Goal: Contribute content

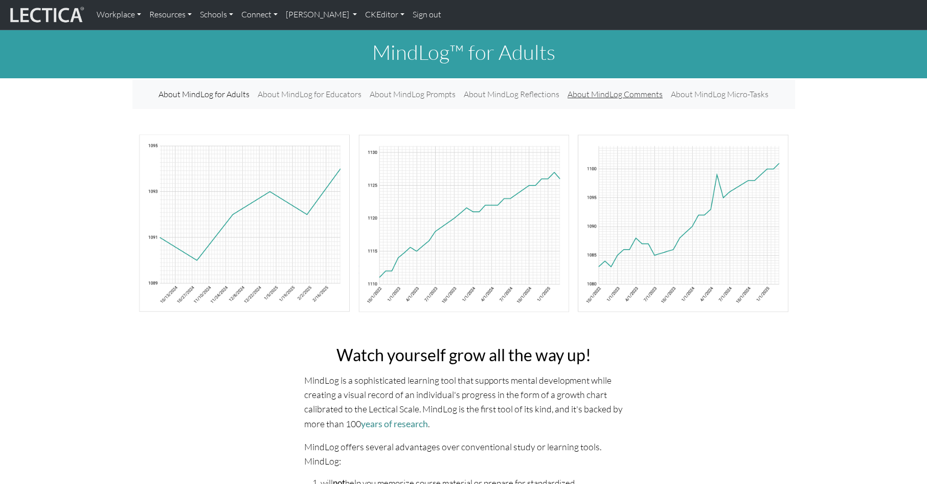
click at [586, 87] on link "About MindLog Comments" at bounding box center [615, 94] width 103 height 21
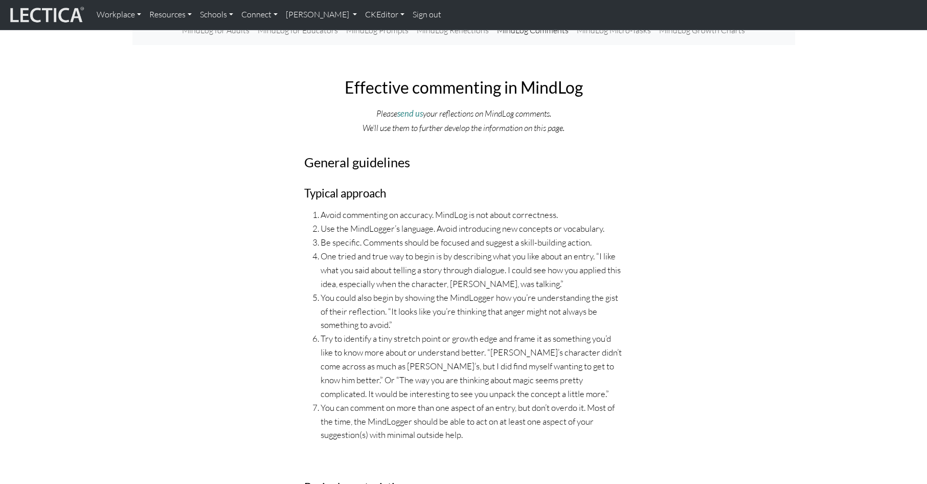
scroll to position [66, 0]
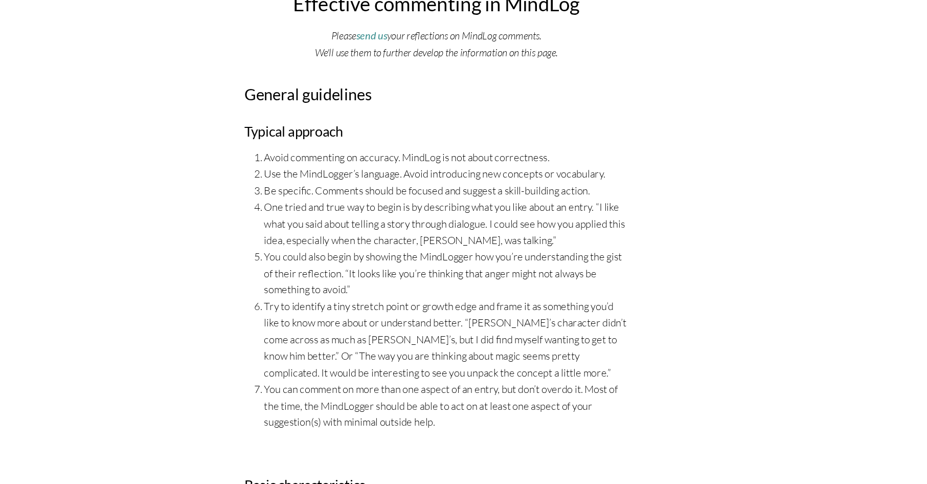
click at [460, 288] on li "You could also begin by showing the MindLogger how you’re understanding the gis…" at bounding box center [472, 308] width 303 height 41
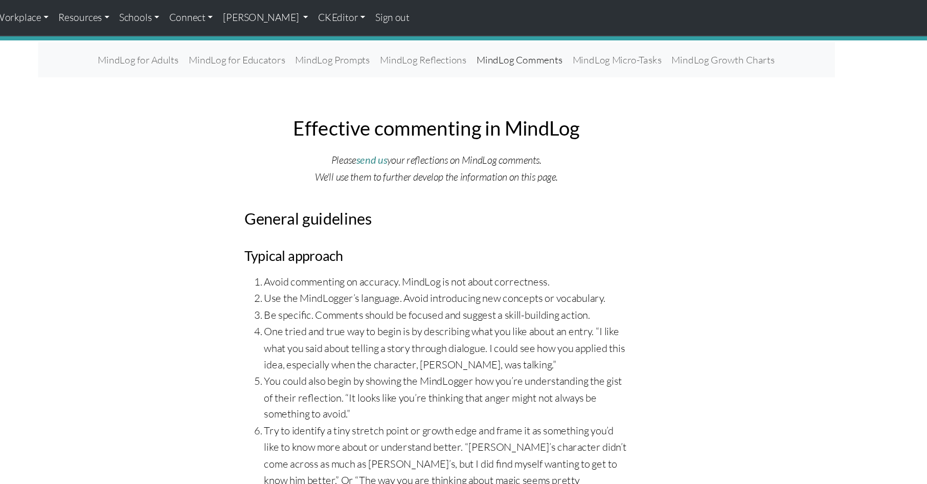
scroll to position [0, 0]
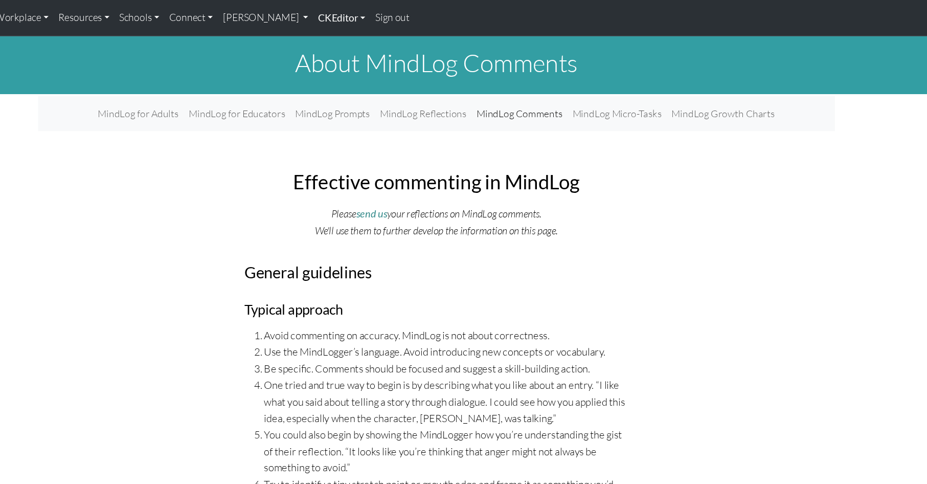
click at [361, 14] on link "CKEditor" at bounding box center [385, 14] width 48 height 21
click at [369, 36] on link "Edit" at bounding box center [379, 37] width 20 height 13
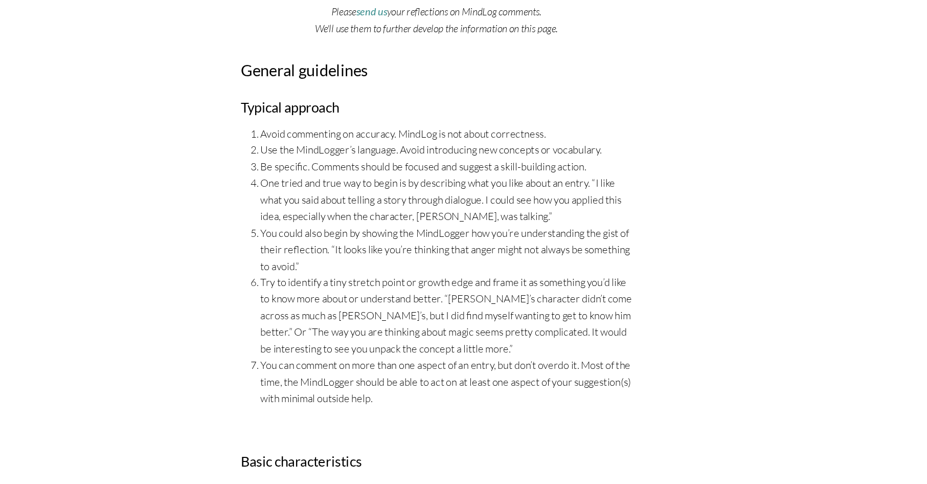
scroll to position [202, 0]
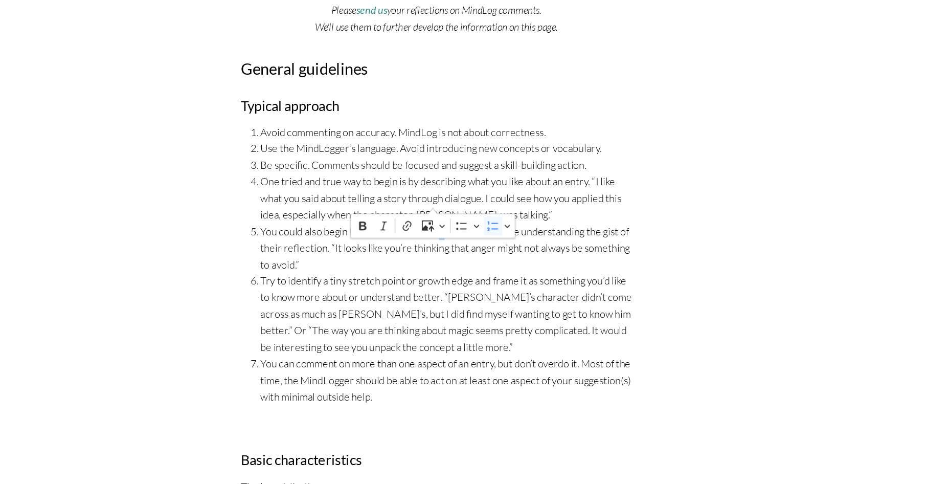
click at [461, 267] on span "You could also begin by showing the MindLogger how you’re understanding the gis…" at bounding box center [472, 287] width 309 height 41
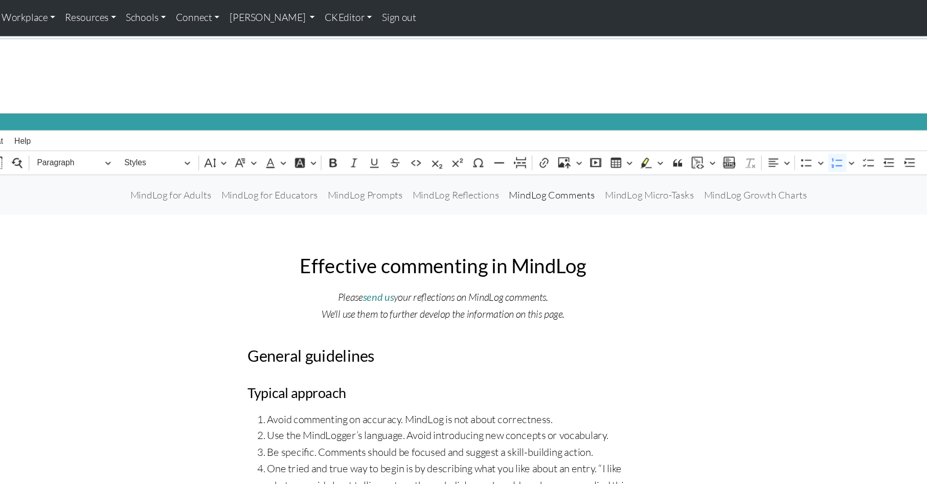
scroll to position [0, 0]
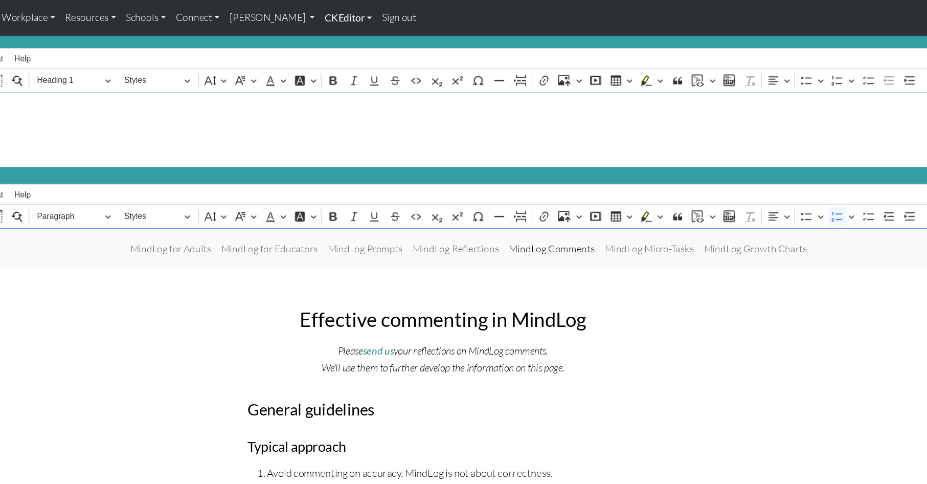
click at [361, 13] on link "CKEditor" at bounding box center [385, 14] width 48 height 21
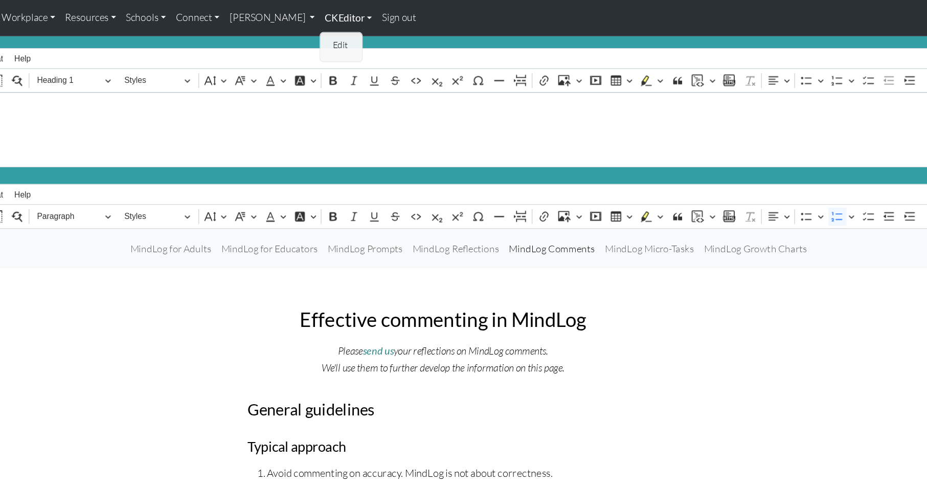
click at [361, 13] on link "CKEditor" at bounding box center [385, 14] width 48 height 21
click at [361, 17] on link "CKEditor" at bounding box center [385, 14] width 48 height 21
click at [369, 33] on link "Edit" at bounding box center [379, 37] width 20 height 13
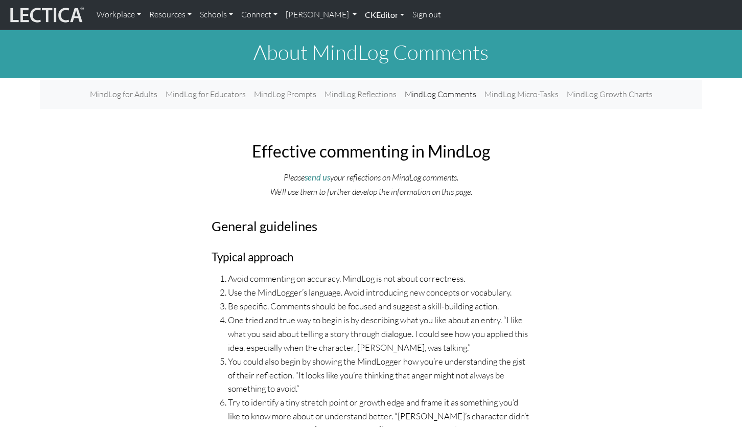
click at [361, 13] on link "CKEditor" at bounding box center [385, 14] width 48 height 21
click at [369, 32] on link "Edit" at bounding box center [379, 37] width 20 height 13
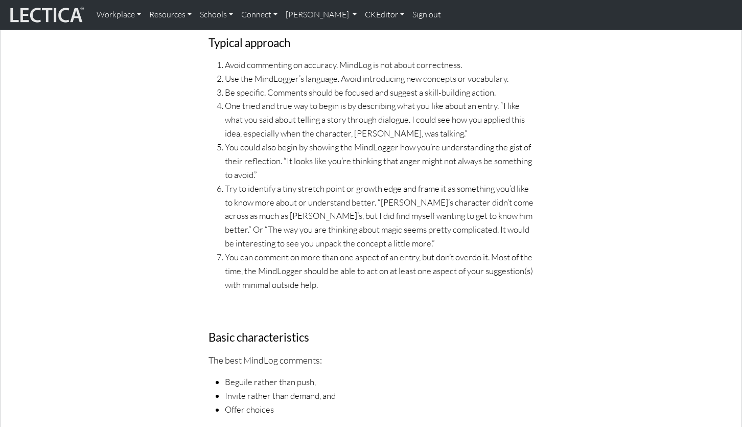
scroll to position [403, 0]
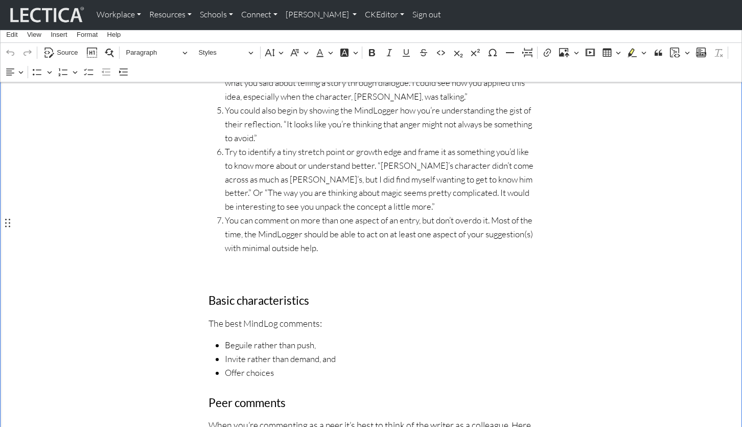
click at [230, 263] on p "Rich Text Editor. Editing area: main. Press ⌥0 for help." at bounding box center [371, 270] width 325 height 14
click at [562, 50] on icon "Editor toolbar" at bounding box center [564, 53] width 10 height 10
click at [566, 55] on icon "Editor toolbar" at bounding box center [568, 55] width 4 height 5
click at [577, 51] on icon "Editor toolbar" at bounding box center [576, 53] width 5 height 10
click at [579, 79] on span "Insert via URL" at bounding box center [596, 84] width 42 height 12
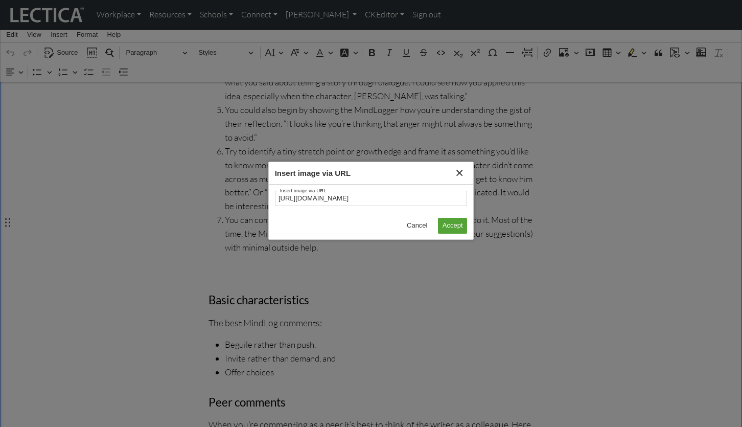
scroll to position [0, 92]
type input "https://lecticalive.s3.us-east-1.amazonaws.com/assets/images/mindlog/making-com…"
click at [449, 223] on span "Accept" at bounding box center [453, 225] width 20 height 12
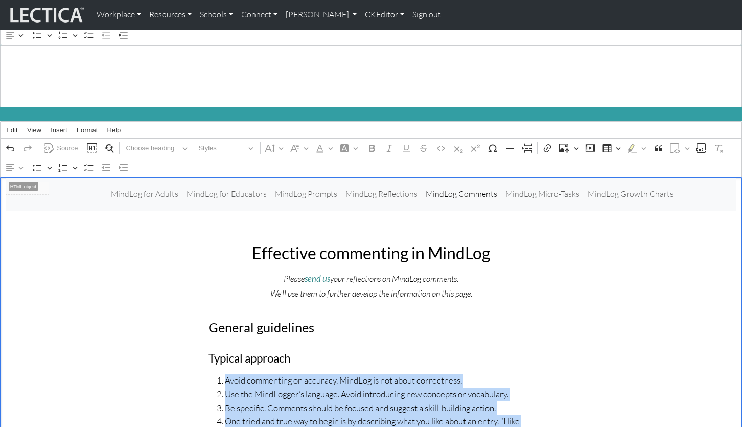
scroll to position [56, 0]
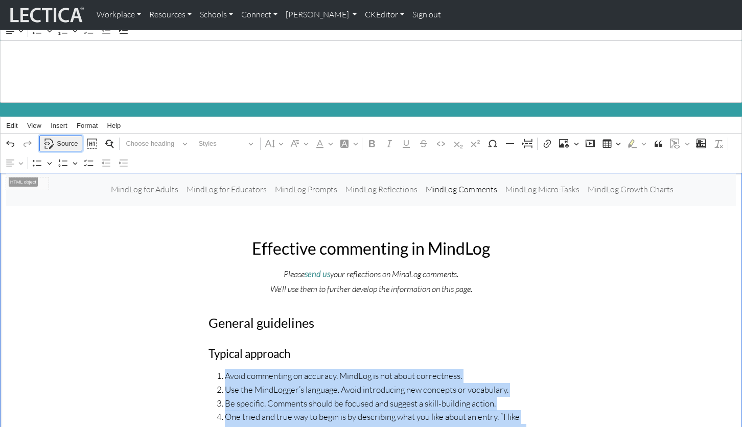
click at [61, 138] on span "Source" at bounding box center [67, 144] width 21 height 12
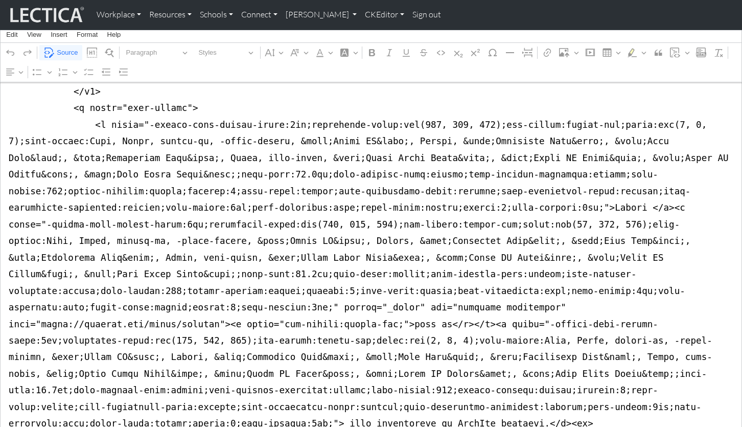
scroll to position [490, 0]
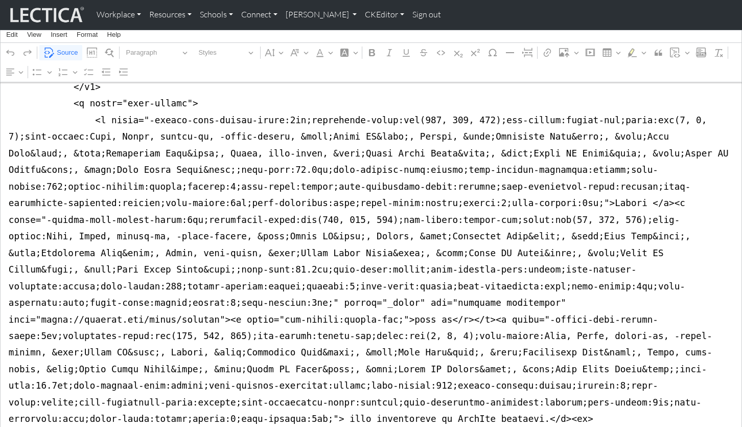
drag, startPoint x: 139, startPoint y: 168, endPoint x: 183, endPoint y: 170, distance: 44.1
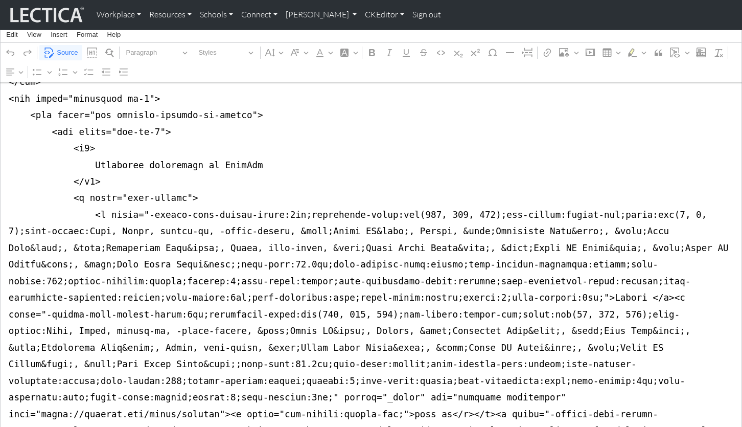
scroll to position [369, 0]
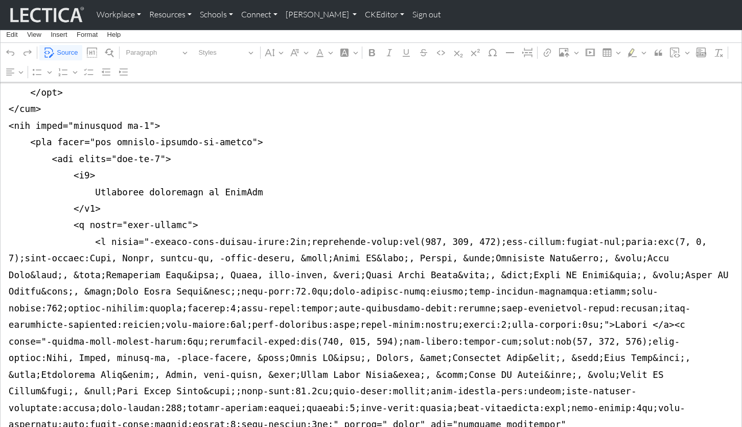
drag, startPoint x: 100, startPoint y: 196, endPoint x: 729, endPoint y: 254, distance: 631.7
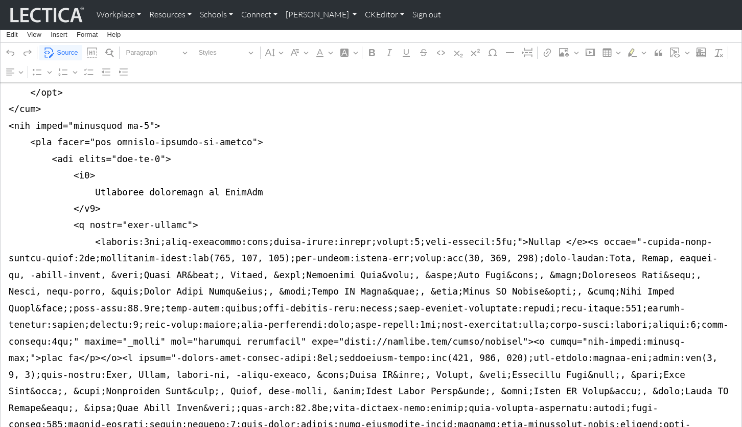
drag, startPoint x: 100, startPoint y: 194, endPoint x: 654, endPoint y: 243, distance: 555.5
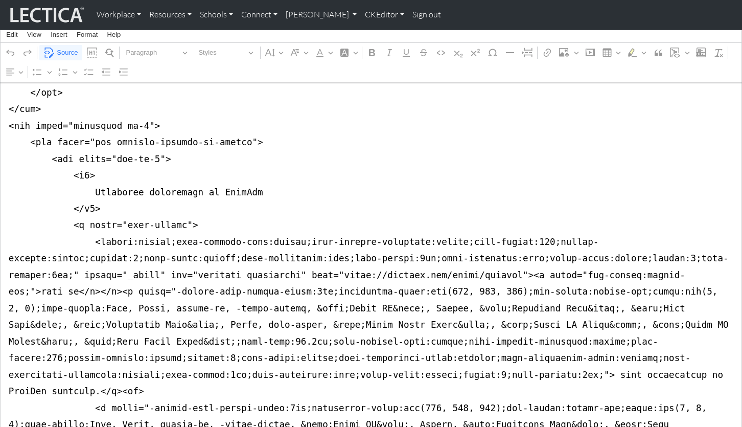
drag, startPoint x: 100, startPoint y: 196, endPoint x: 592, endPoint y: 208, distance: 491.6
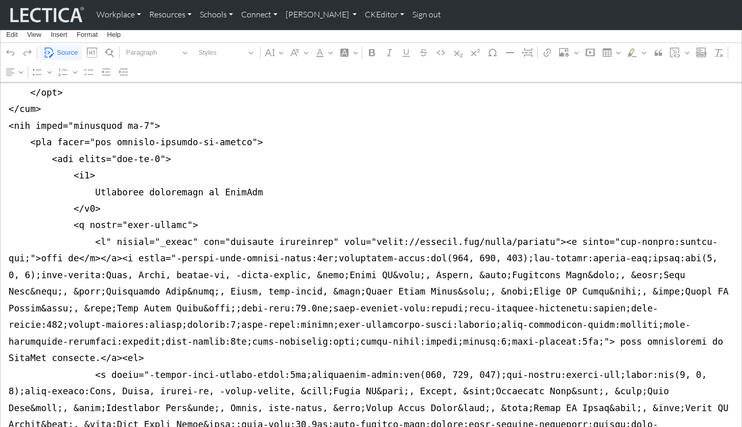
drag, startPoint x: 193, startPoint y: 193, endPoint x: 316, endPoint y: 193, distance: 123.2
drag, startPoint x: 111, startPoint y: 193, endPoint x: 317, endPoint y: 196, distance: 206.1
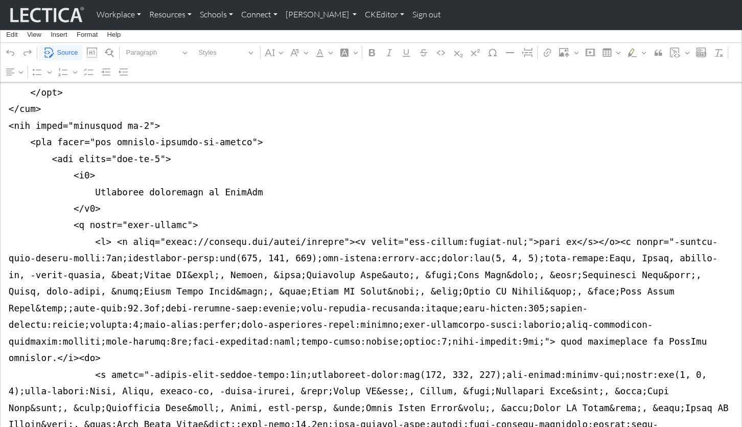
drag, startPoint x: 343, startPoint y: 197, endPoint x: 542, endPoint y: 196, distance: 198.9
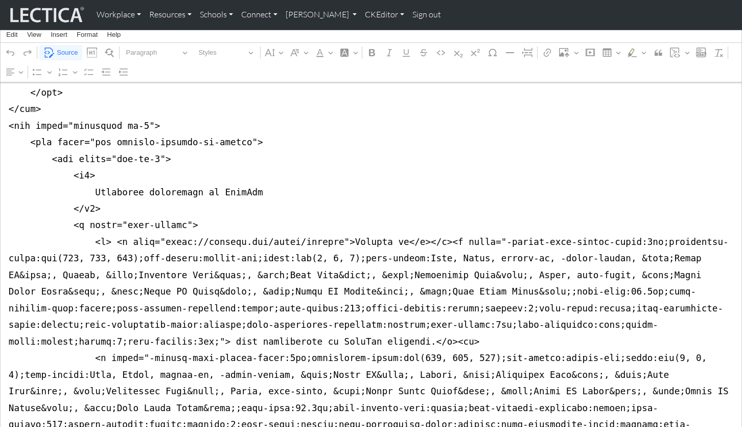
scroll to position [384, 0]
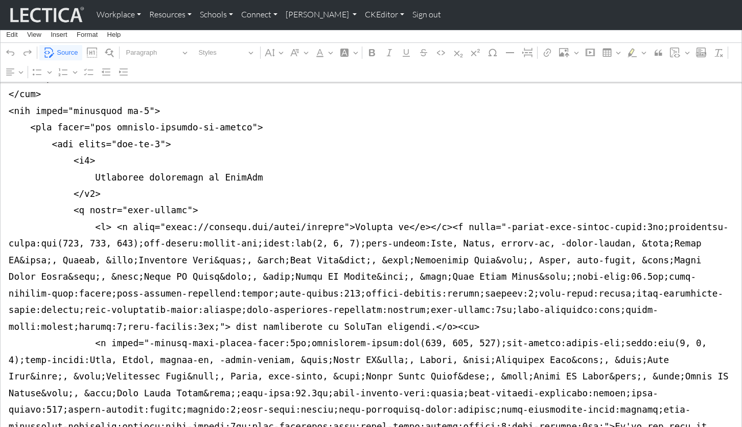
drag, startPoint x: 426, startPoint y: 182, endPoint x: 675, endPoint y: 258, distance: 260.1
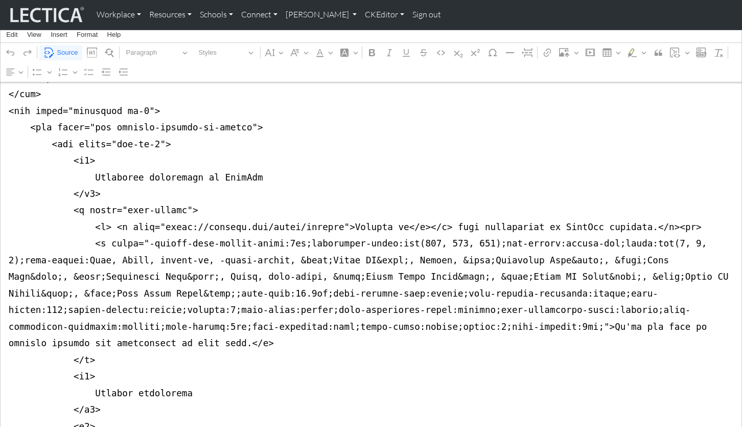
drag, startPoint x: 100, startPoint y: 197, endPoint x: 399, endPoint y: 276, distance: 308.8
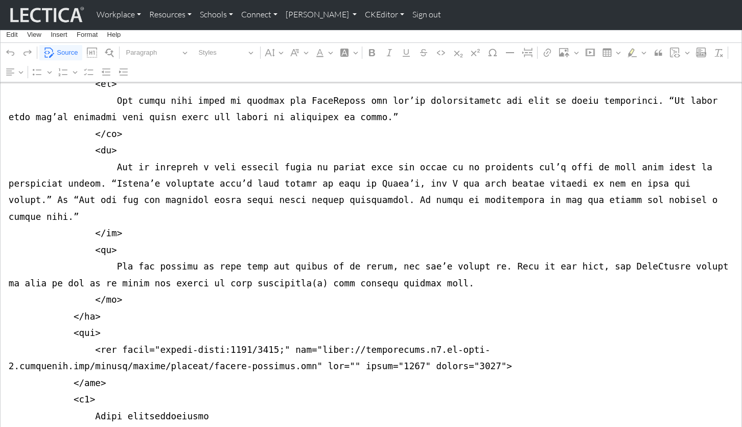
scroll to position [925, 0]
drag, startPoint x: 113, startPoint y: 246, endPoint x: 245, endPoint y: 247, distance: 132.5
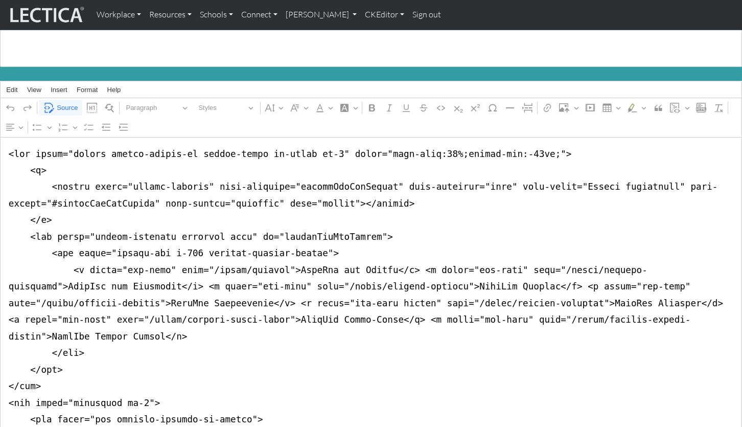
scroll to position [0, 0]
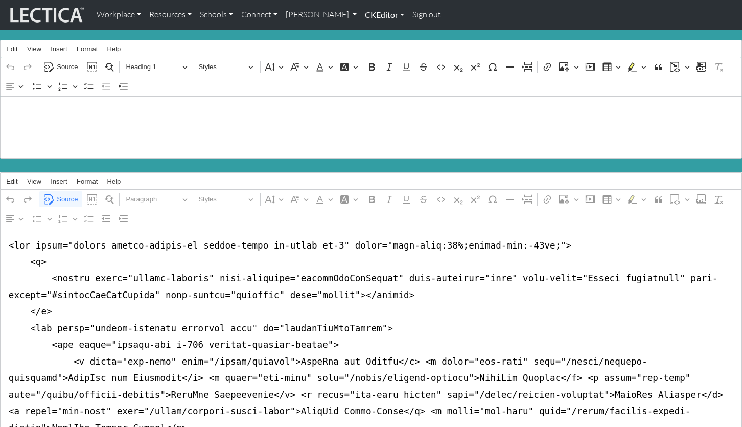
type textarea "<nav class="navbar navbar-expand-lg navbar-light bg-light mb-5" style="font-siz…"
click at [361, 11] on link "CKEditor" at bounding box center [385, 14] width 48 height 21
click at [369, 31] on link "Edit" at bounding box center [379, 37] width 20 height 13
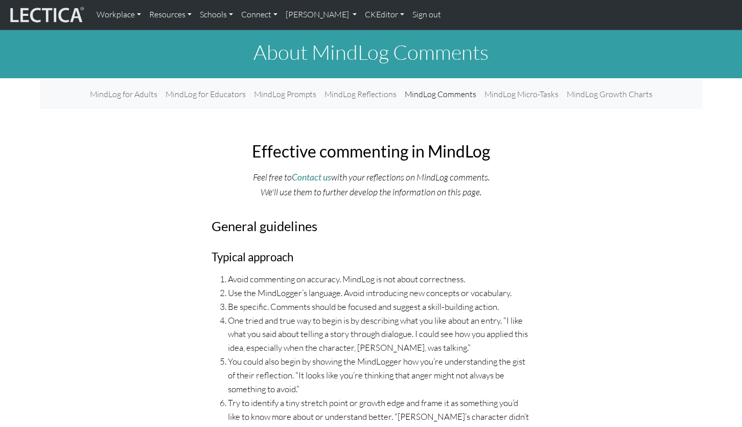
click at [316, 218] on h3 "General guidelines" at bounding box center [371, 226] width 319 height 16
click at [300, 218] on h3 "General guidelines" at bounding box center [371, 226] width 319 height 16
click at [343, 273] on li "Avoid commenting on accuracy. MindLog is not about correctness." at bounding box center [379, 280] width 303 height 14
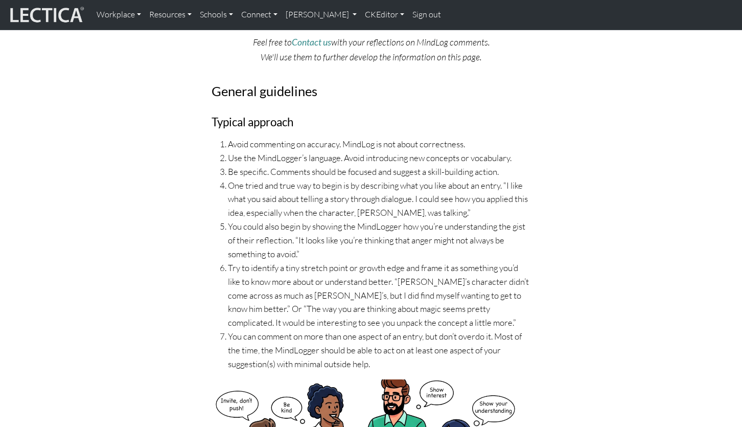
click at [340, 261] on li "Try to identify a tiny stretch point or growth edge and frame it as something y…" at bounding box center [379, 295] width 303 height 69
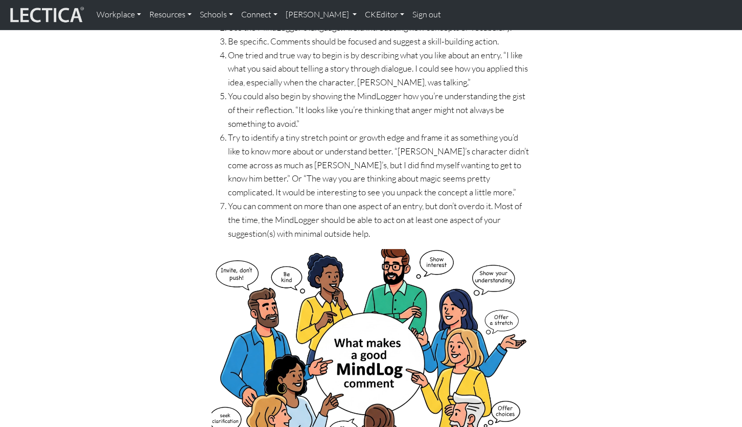
scroll to position [272, 0]
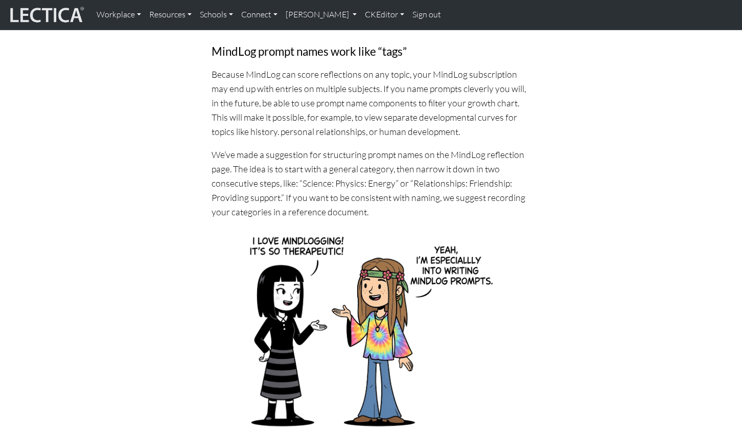
scroll to position [207, 0]
